Goal: Find specific page/section: Find specific page/section

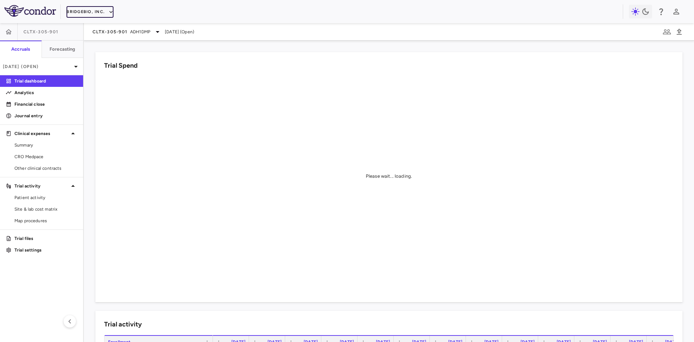
click at [93, 13] on button "BridgeBio, Inc." at bounding box center [90, 12] width 47 height 12
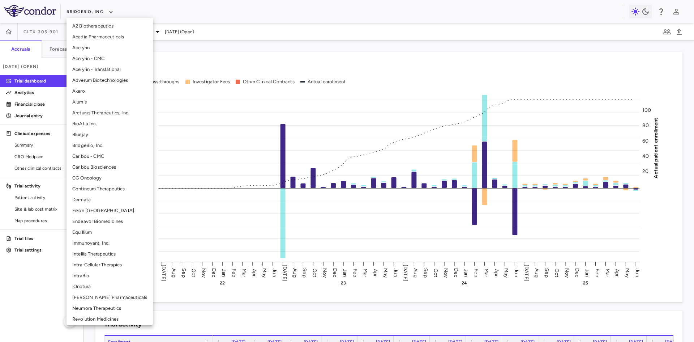
click at [87, 101] on li "Alumis" at bounding box center [110, 102] width 86 height 11
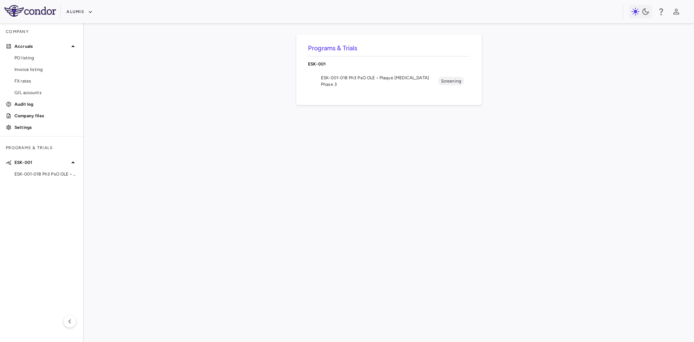
click at [37, 179] on div "ESK-001-018 Ph3 PsO OLE • Plaque [MEDICAL_DATA]" at bounding box center [41, 173] width 83 height 11
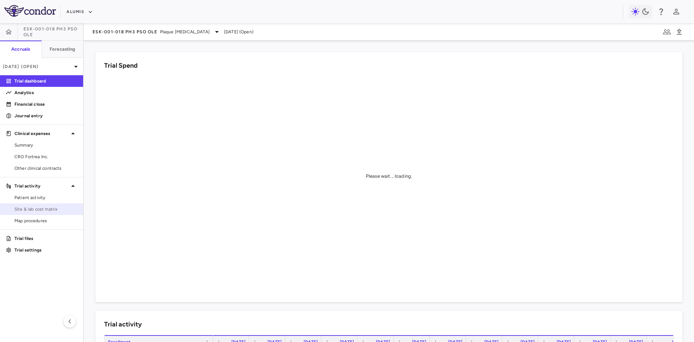
click at [44, 205] on link "Site & lab cost matrix" at bounding box center [41, 209] width 83 height 11
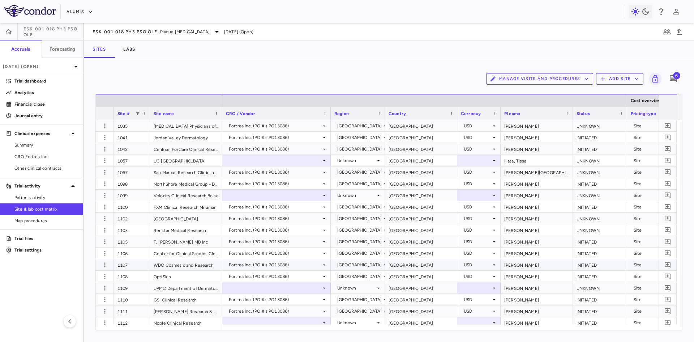
scroll to position [325, 0]
